Goal: Task Accomplishment & Management: Use online tool/utility

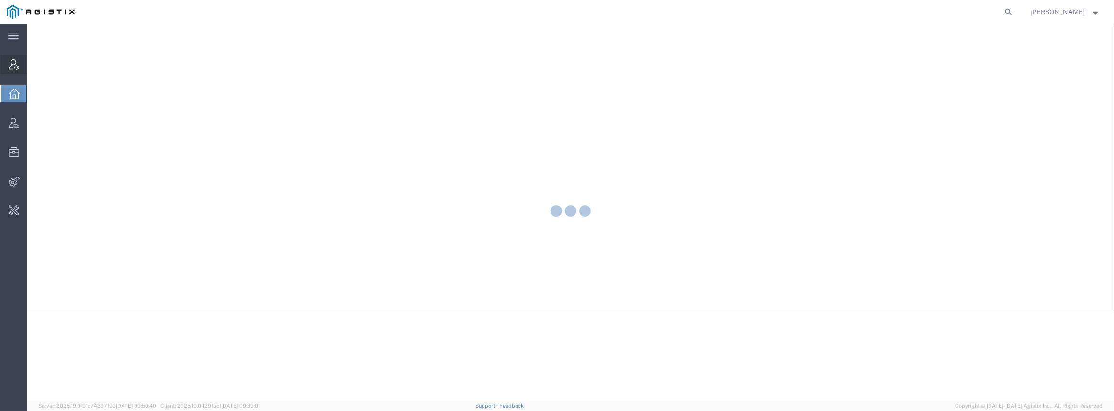
click at [14, 69] on icon at bounding box center [14, 64] width 11 height 11
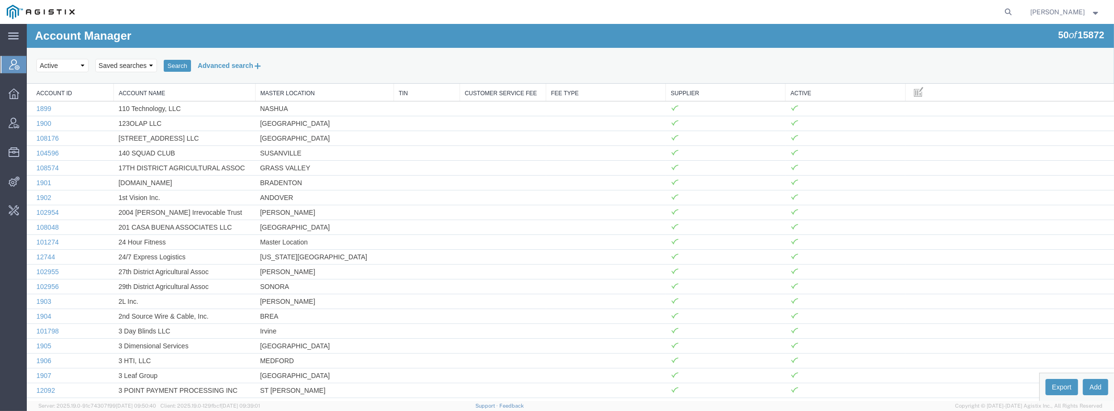
click at [220, 66] on button "Advanced search" at bounding box center [230, 65] width 78 height 16
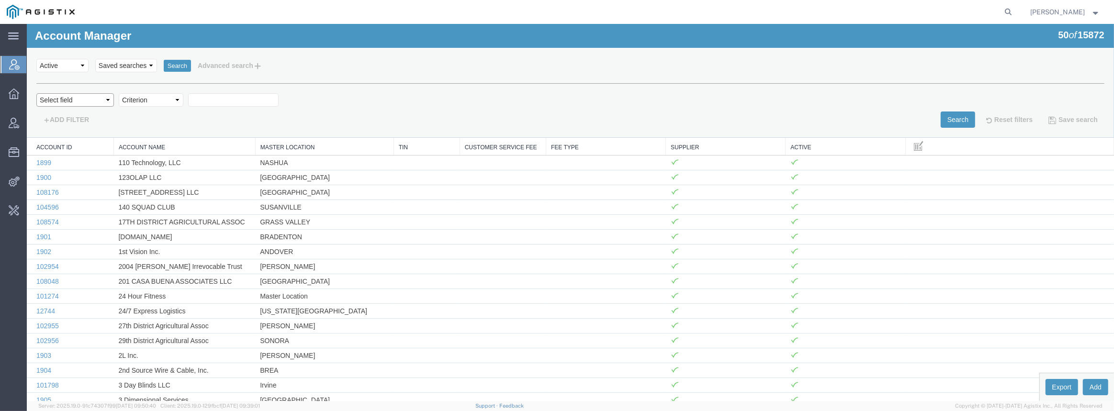
click at [98, 106] on select "Select field Account Name Active Supplier" at bounding box center [75, 99] width 78 height 13
select select "accountName"
click at [36, 93] on select "Select field Account Name Active Supplier" at bounding box center [75, 99] width 78 height 13
click at [165, 98] on select "Criterion contains does not contain is is blank is not blank starts with" at bounding box center [151, 99] width 65 height 13
select select "contains"
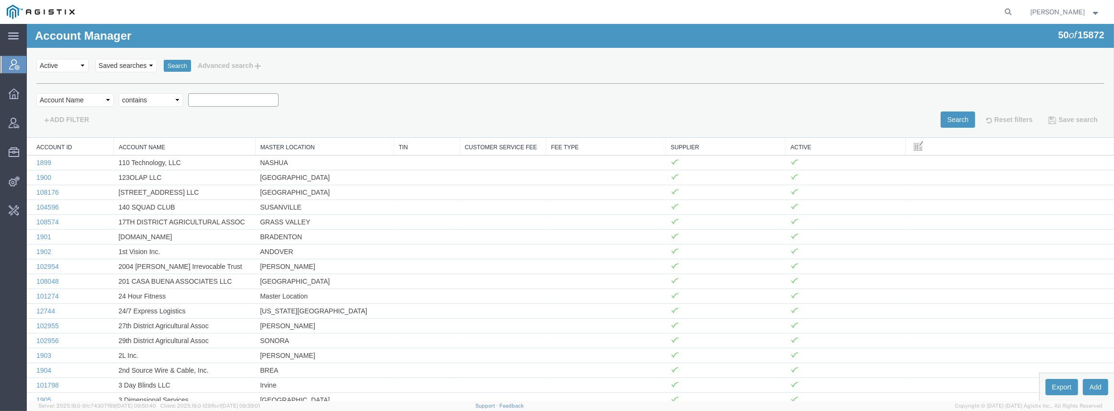
click at [119, 93] on select "Criterion contains does not contain is is blank is not blank starts with" at bounding box center [151, 99] width 65 height 13
click at [227, 96] on input "text" at bounding box center [233, 99] width 90 height 13
type input "[PERSON_NAME]"
click at [947, 116] on button "Search" at bounding box center [958, 120] width 34 height 16
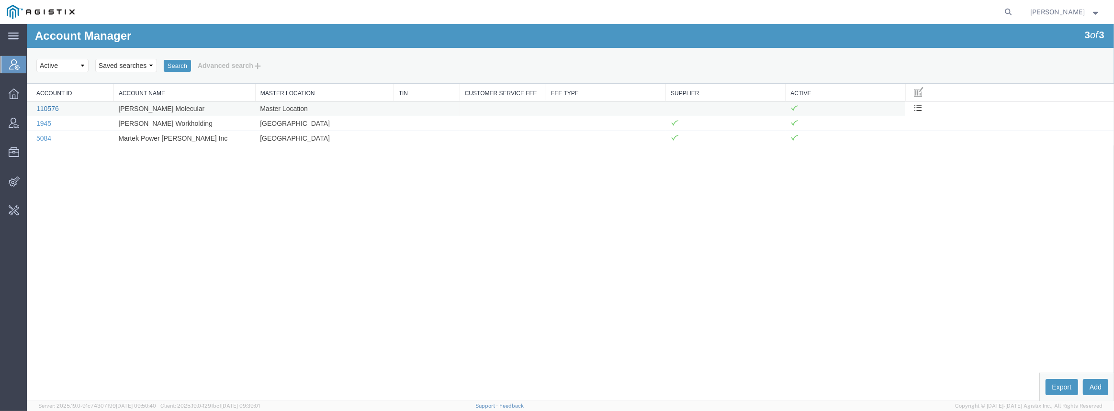
click at [45, 107] on link "110576" at bounding box center [47, 109] width 22 height 8
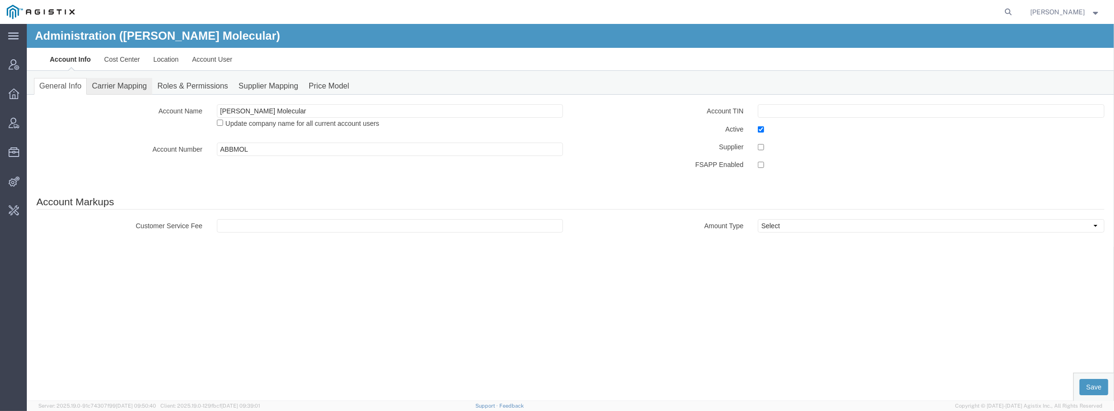
click at [104, 85] on link "Carrier Mapping" at bounding box center [120, 86] width 66 height 17
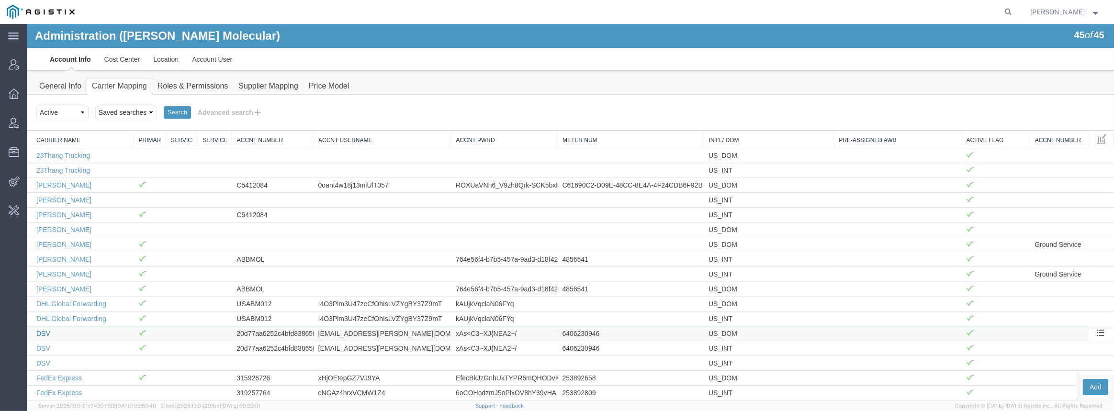
click at [49, 330] on link "DSV" at bounding box center [43, 334] width 14 height 8
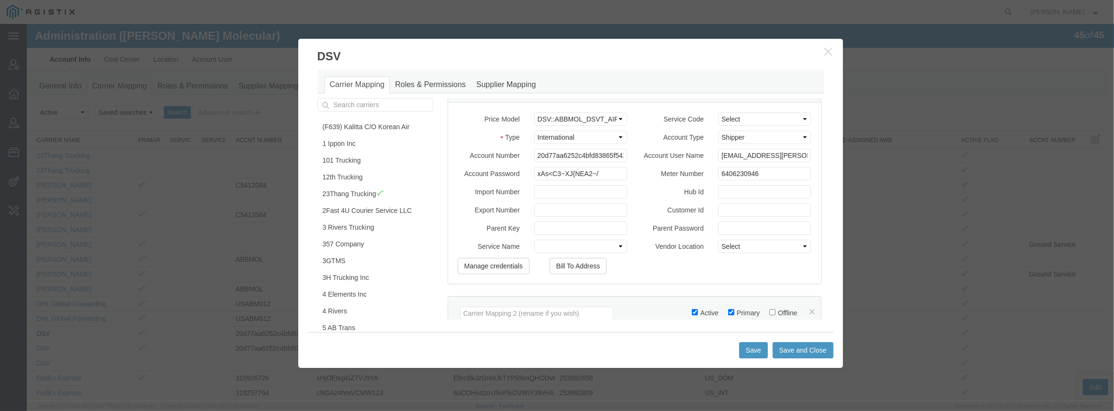
scroll to position [196, 0]
click at [488, 273] on button "Manage credentials" at bounding box center [494, 268] width 72 height 16
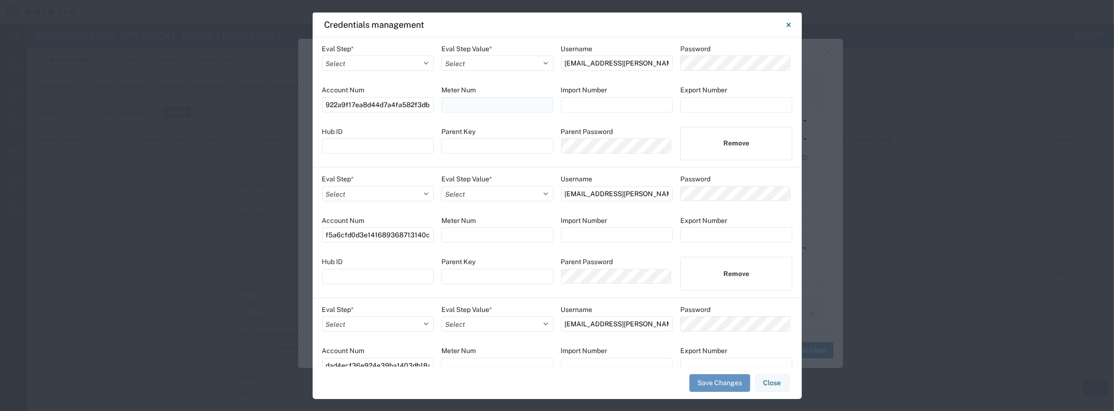
scroll to position [0, 21]
drag, startPoint x: 388, startPoint y: 104, endPoint x: 501, endPoint y: 99, distance: 113.5
click at [501, 99] on div "Eval Step * Select Account Registration Airport All Bid Pricing Calendar Cancel…" at bounding box center [557, 102] width 489 height 131
click at [670, 24] on div "Credentials management" at bounding box center [557, 24] width 489 height 25
